Goal: Find specific page/section: Find specific page/section

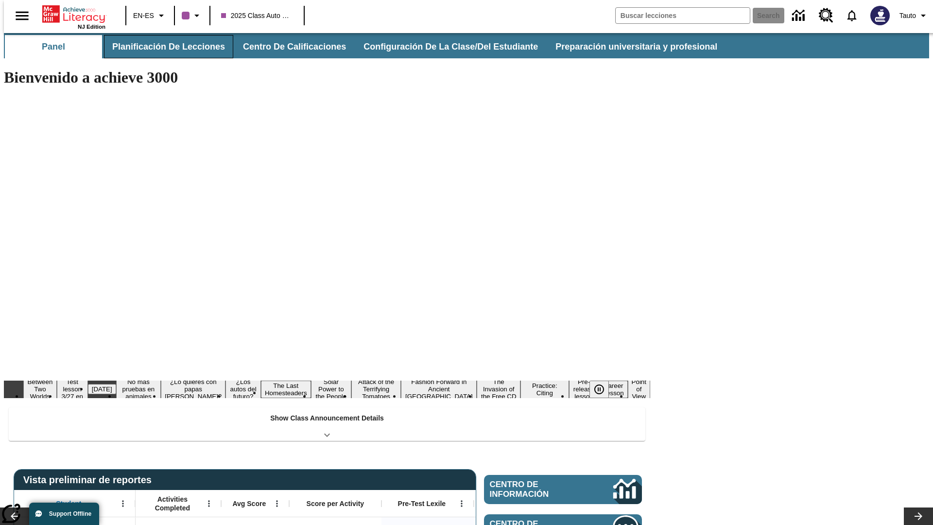
click at [163, 47] on button "Planificación de lecciones" at bounding box center [168, 46] width 129 height 23
